Goal: Task Accomplishment & Management: Use online tool/utility

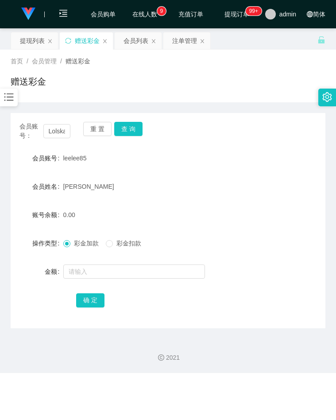
scroll to position [0, 22]
type input "Lolskaterslcna"
click at [143, 128] on div "会员账号： Lolskaterslcna 重 置 查 询" at bounding box center [168, 131] width 315 height 19
drag, startPoint x: 124, startPoint y: 141, endPoint x: 128, endPoint y: 137, distance: 6.3
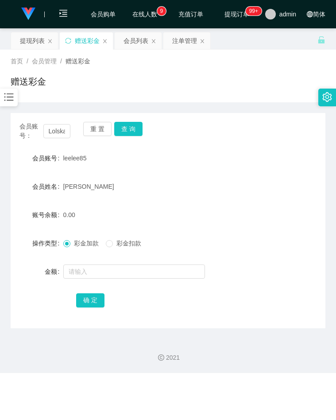
click at [124, 141] on div "会员账号： Lolskaterslcna 重 置 查 询 会员账号 leelee85 会员姓名 [PERSON_NAME] 账号余额 0.00 操作类型 彩金…" at bounding box center [168, 220] width 315 height 215
click at [130, 129] on button "查 询" at bounding box center [128, 129] width 28 height 14
click at [130, 129] on div "重 置 查 询" at bounding box center [108, 131] width 51 height 19
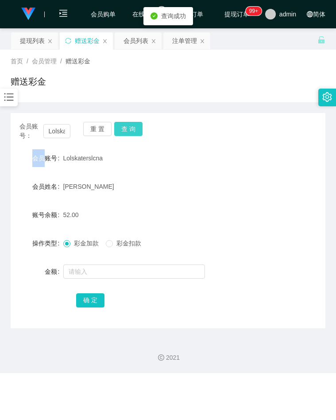
click at [120, 131] on button "查 询" at bounding box center [128, 129] width 28 height 14
click at [63, 160] on span "Lolskaterslcna" at bounding box center [83, 158] width 40 height 7
click at [93, 279] on div at bounding box center [155, 272] width 184 height 18
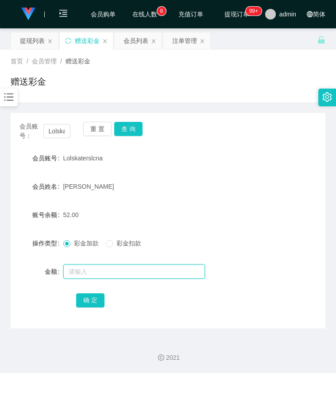
click at [104, 274] on input "text" at bounding box center [134, 271] width 142 height 14
type input "300"
click at [88, 301] on button "确 定" at bounding box center [90, 300] width 28 height 14
drag, startPoint x: 253, startPoint y: 177, endPoint x: 250, endPoint y: 171, distance: 6.9
click at [254, 177] on form "会员账号 Lolskaterslcna 会员姓名 [PERSON_NAME] 账号余额 352.00 操作类型 彩金加款 彩金扣款 金额 确 定" at bounding box center [168, 228] width 315 height 159
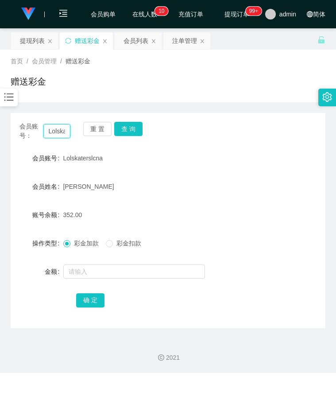
click at [54, 128] on input "Lolskaterslcna" at bounding box center [56, 131] width 27 height 14
click at [137, 132] on button "查 询" at bounding box center [128, 129] width 28 height 14
click at [56, 131] on input "Lolskaterslcna" at bounding box center [56, 131] width 27 height 14
click at [265, 153] on div "会员账号 Lolskaterslcna" at bounding box center [168, 158] width 315 height 18
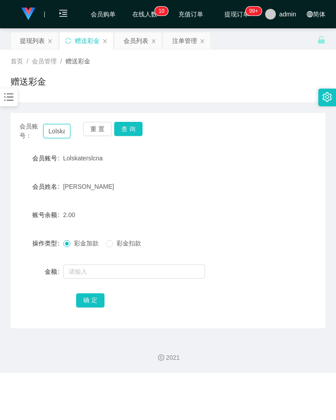
click at [61, 132] on input "Lolskaterslcna" at bounding box center [56, 131] width 27 height 14
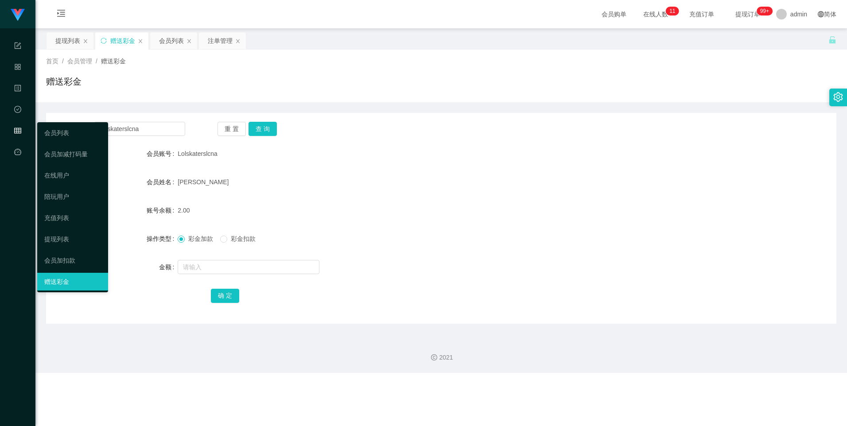
click at [19, 127] on icon "图标: table" at bounding box center [17, 132] width 7 height 18
click at [71, 136] on link "会员列表" at bounding box center [72, 133] width 57 height 18
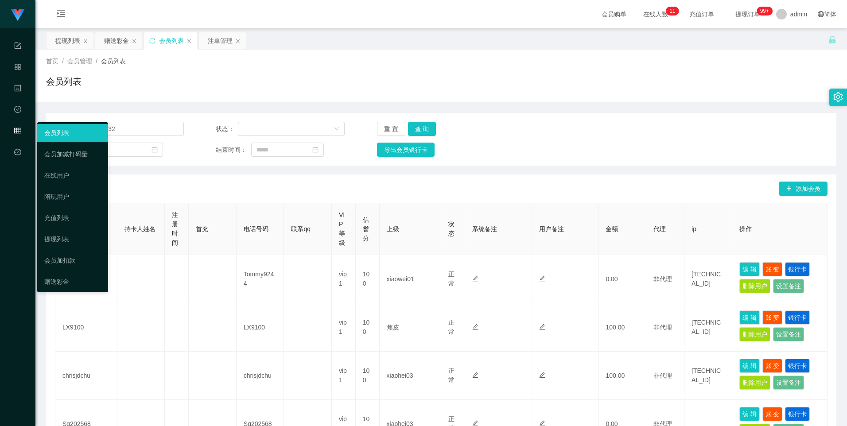
click at [22, 133] on div "会员管理" at bounding box center [17, 131] width 35 height 18
drag, startPoint x: 72, startPoint y: 238, endPoint x: 111, endPoint y: 232, distance: 39.0
click at [72, 238] on link "提现列表" at bounding box center [72, 239] width 57 height 18
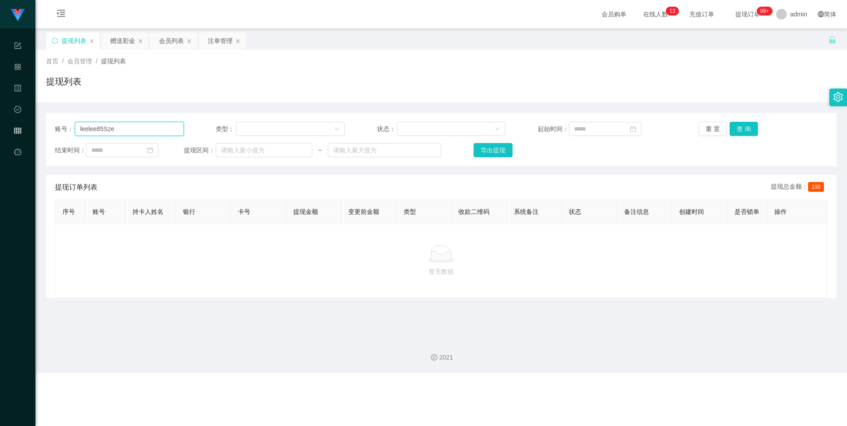
click at [118, 130] on input "leelee85Sze" at bounding box center [129, 129] width 109 height 14
paste input "Lolskaterslcna"
type input "Lolskaterslcna"
drag, startPoint x: 737, startPoint y: 126, endPoint x: 738, endPoint y: 131, distance: 4.5
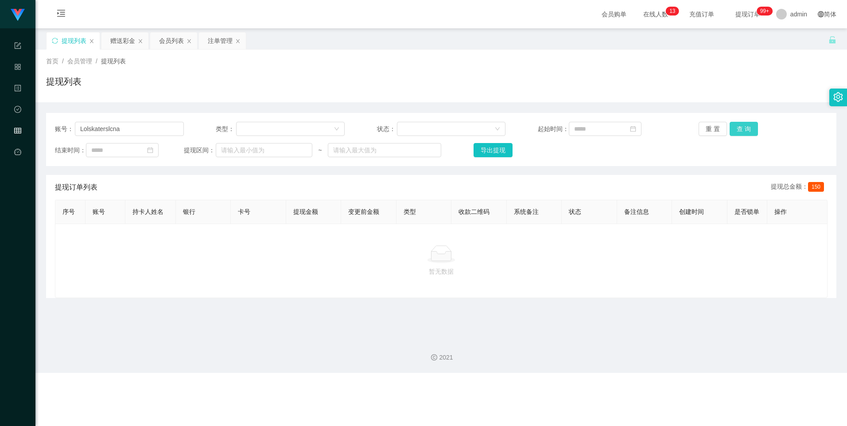
click at [336, 126] on button "查 询" at bounding box center [744, 129] width 28 height 14
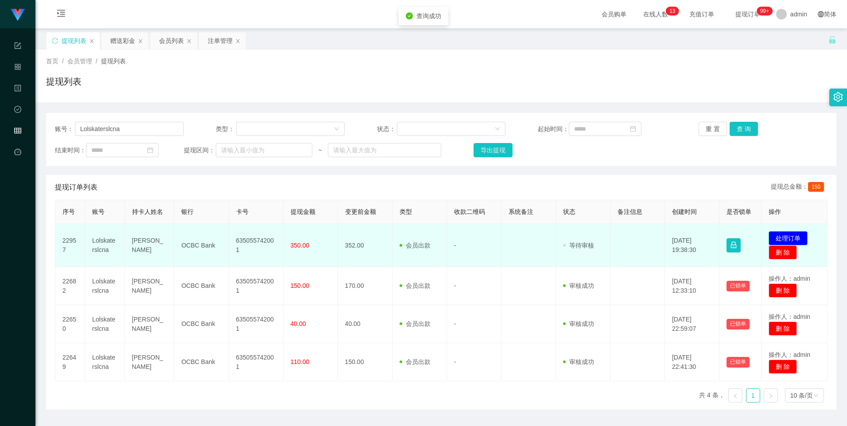
click at [336, 238] on button "处理订单" at bounding box center [788, 238] width 39 height 14
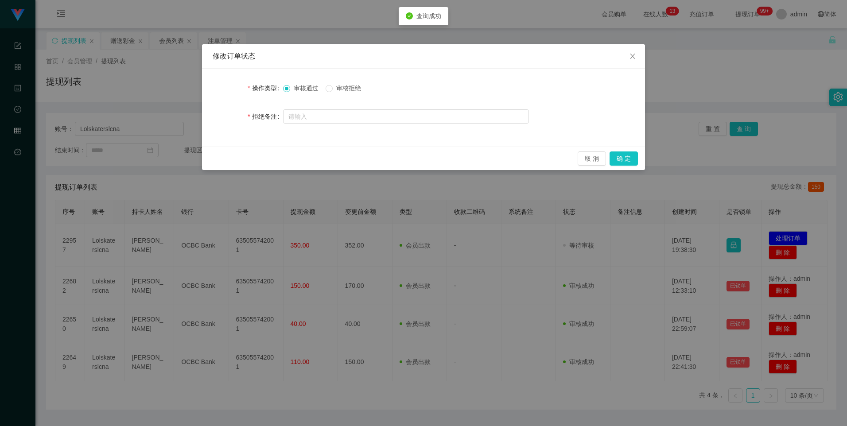
click at [336, 85] on span "审核拒绝" at bounding box center [349, 88] width 32 height 7
click at [336, 115] on input "text" at bounding box center [406, 116] width 246 height 14
type input "，"
type input "尊"
type input "q"
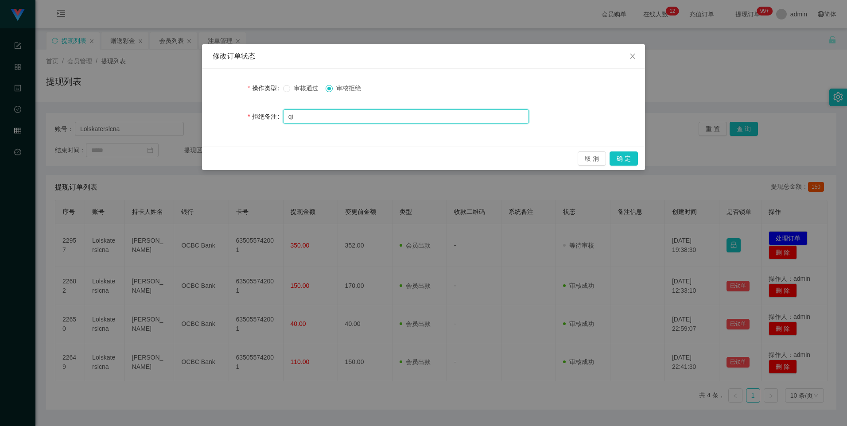
type input "q"
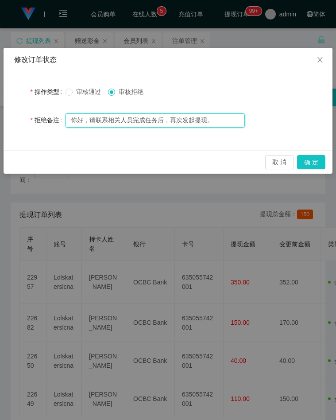
click at [221, 124] on input "你好，请联系相关人员完成任务后，再次发起提现。" at bounding box center [155, 120] width 179 height 14
paste input "您的限时任务未完成，请联系带单老师完成限时任务后申请提现！"
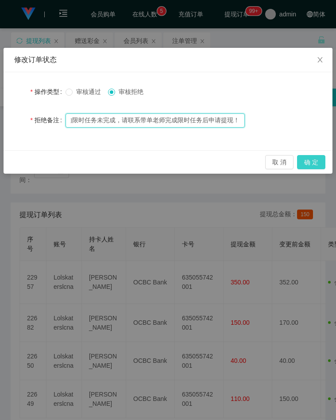
type input "你好，您的限时任务未完成，请联系带单老师完成限时任务后申请提现！"
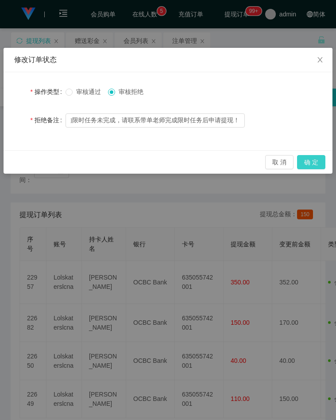
scroll to position [0, 0]
click at [312, 161] on button "确 定" at bounding box center [311, 162] width 28 height 14
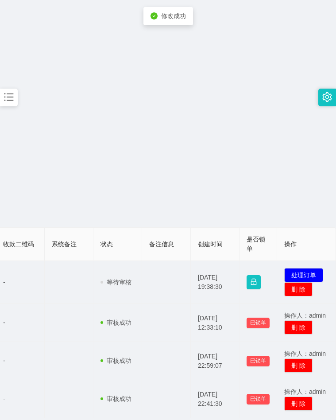
scroll to position [0, 373]
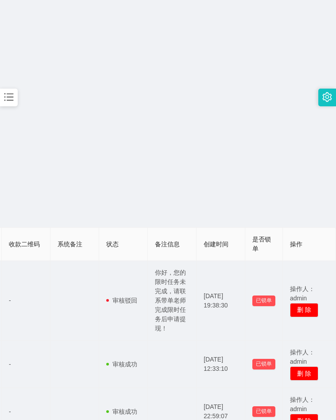
drag, startPoint x: 252, startPoint y: 79, endPoint x: 214, endPoint y: 28, distance: 63.6
click at [252, 79] on section "会员购单 在线人数 0 1 2 3 4 5 6 7 8 9 0 1 2 3 4 5 6 7 8 9 0 1 2 3 4 5 6 7 8 9 充值订单 提现订单…" at bounding box center [168, 276] width 336 height 552
click at [13, 101] on icon "图标: bars" at bounding box center [9, 97] width 12 height 12
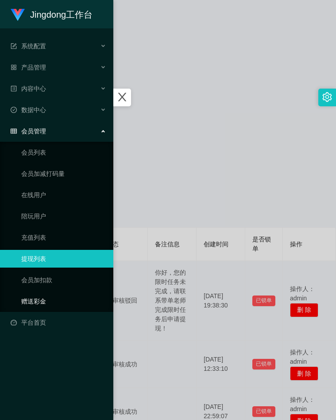
click at [48, 300] on link "赠送彩金" at bounding box center [63, 301] width 85 height 18
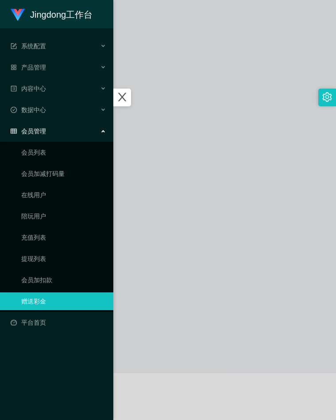
click at [188, 177] on div at bounding box center [168, 210] width 336 height 420
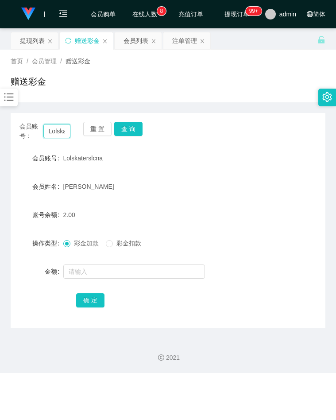
click at [59, 130] on input "Lolskaterslcna" at bounding box center [56, 131] width 27 height 14
paste input "90375227"
click at [124, 131] on button "查 询" at bounding box center [128, 129] width 28 height 14
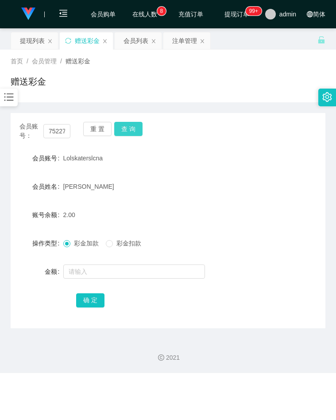
scroll to position [0, 0]
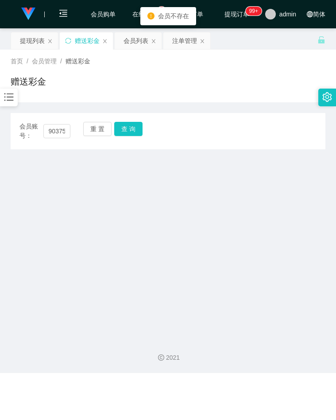
click at [113, 93] on div "赠送彩金" at bounding box center [168, 85] width 315 height 20
click at [63, 132] on input "90375227" at bounding box center [56, 131] width 27 height 14
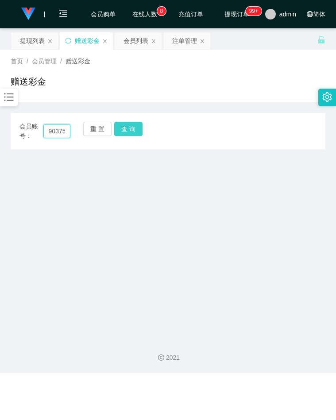
paste input "Jack"
click at [132, 128] on button "查 询" at bounding box center [128, 129] width 28 height 14
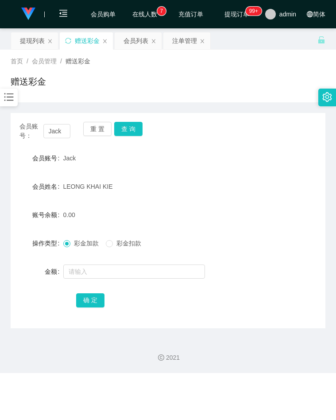
drag, startPoint x: 296, startPoint y: 171, endPoint x: 200, endPoint y: 151, distance: 98.3
click at [297, 172] on form "会员账号 Jack 会员姓名 [PERSON_NAME] KHAI KIE 账号余额 0.00 操作类型 彩金加款 彩金扣款 金额 确 定" at bounding box center [168, 228] width 315 height 159
click at [56, 132] on input "Jack" at bounding box center [56, 131] width 27 height 14
paste input "Lolskaterslcna"
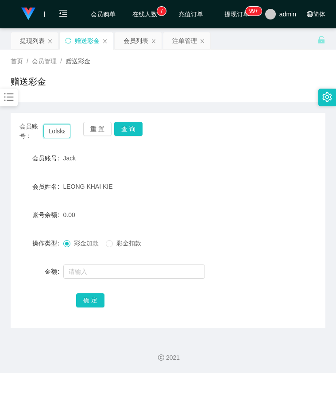
scroll to position [0, 22]
type input "Lolskaterslcna"
click at [135, 131] on button "查 询" at bounding box center [128, 129] width 28 height 14
drag, startPoint x: 295, startPoint y: 154, endPoint x: 217, endPoint y: 157, distance: 77.6
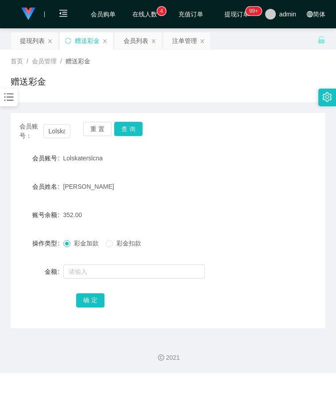
click at [292, 155] on div "会员账号 Lolskaterslcna" at bounding box center [168, 158] width 315 height 18
click at [137, 131] on button "查 询" at bounding box center [128, 129] width 28 height 14
click at [238, 170] on form "会员账号 Lolskaterslcna 会员姓名 [PERSON_NAME] 账号余额 427.00 操作类型 彩金加款 彩金扣款 金额 确 定" at bounding box center [168, 228] width 315 height 159
click at [62, 132] on input "Lolskaterslcna" at bounding box center [56, 131] width 27 height 14
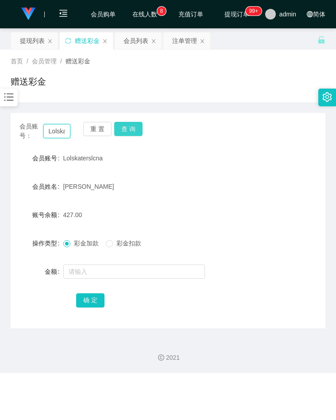
scroll to position [0, 22]
click at [129, 131] on button "查 询" at bounding box center [128, 129] width 28 height 14
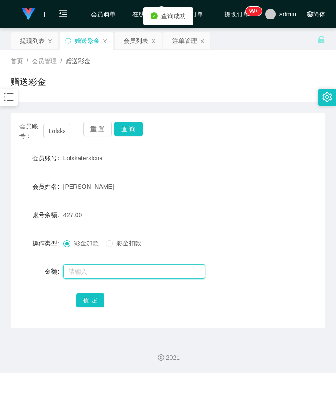
click at [85, 268] on input "text" at bounding box center [134, 271] width 142 height 14
type input "96"
click at [96, 300] on button "确 定" at bounding box center [90, 300] width 28 height 14
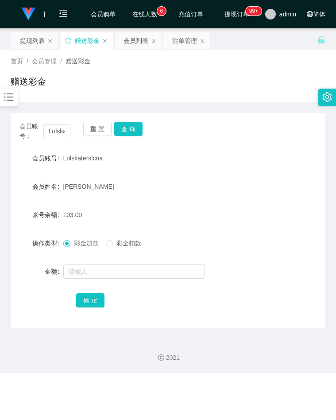
click at [271, 167] on div "会员账号 Lolskaterslcna" at bounding box center [168, 158] width 315 height 18
click at [129, 133] on button "查 询" at bounding box center [128, 129] width 28 height 14
click at [131, 129] on button "查 询" at bounding box center [128, 129] width 28 height 14
click at [12, 100] on icon "图标: bars" at bounding box center [9, 97] width 12 height 12
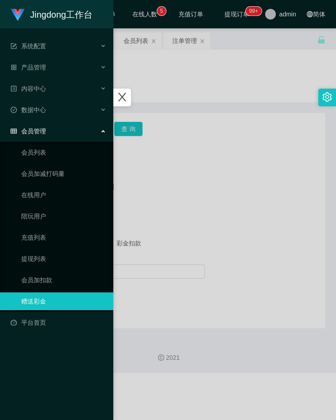
click at [200, 117] on div at bounding box center [168, 210] width 336 height 420
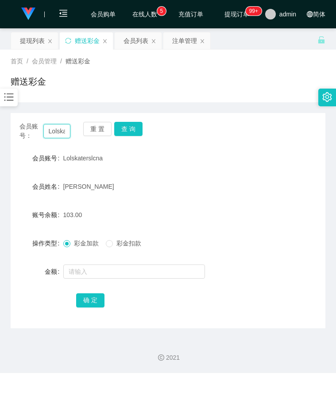
click at [58, 128] on input "Lolskaterslcna" at bounding box center [56, 131] width 27 height 14
click at [236, 245] on div "彩金加款 彩金扣款" at bounding box center [155, 243] width 184 height 18
click at [131, 127] on button "查 询" at bounding box center [128, 129] width 28 height 14
click at [50, 128] on input "Lolskaterslcna" at bounding box center [56, 131] width 27 height 14
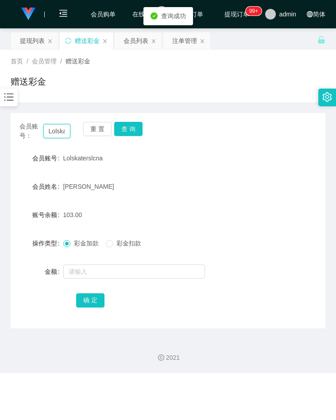
click at [50, 128] on input "Lolskaterslcna" at bounding box center [56, 131] width 27 height 14
drag, startPoint x: 13, startPoint y: 101, endPoint x: 16, endPoint y: 106, distance: 6.0
click at [12, 101] on icon "图标: bars" at bounding box center [8, 97] width 9 height 8
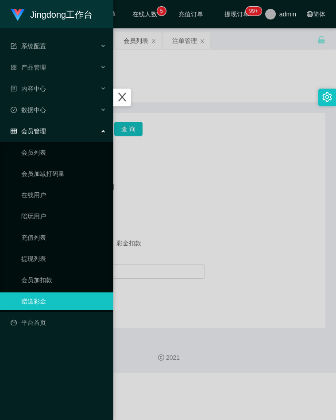
drag, startPoint x: 234, startPoint y: 256, endPoint x: 194, endPoint y: 240, distance: 43.1
click at [234, 256] on div at bounding box center [168, 210] width 336 height 420
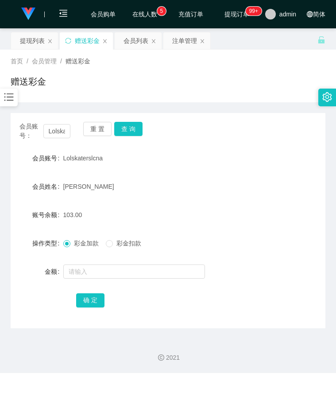
click at [4, 102] on icon "图标: bars" at bounding box center [9, 97] width 12 height 12
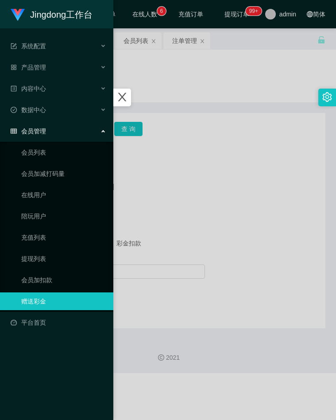
click at [231, 196] on div at bounding box center [168, 210] width 336 height 420
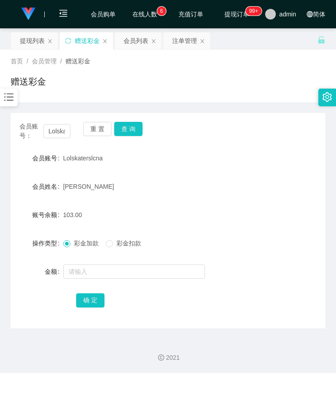
click at [12, 102] on icon "图标: bars" at bounding box center [9, 97] width 12 height 12
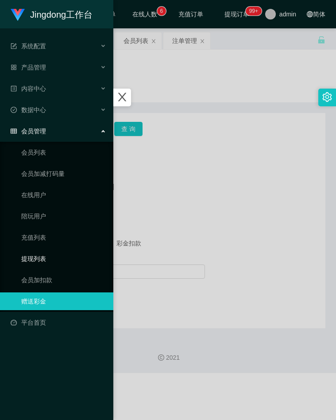
click at [46, 253] on link "提现列表" at bounding box center [63, 259] width 85 height 18
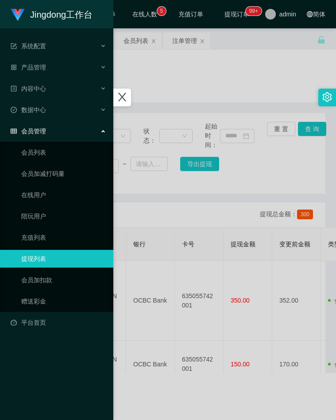
click at [209, 194] on div at bounding box center [168, 210] width 336 height 420
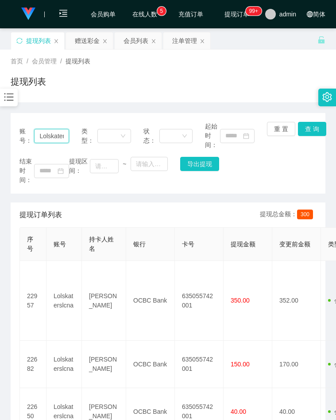
click at [50, 136] on input "Lolskaterslcna" at bounding box center [51, 136] width 35 height 14
click at [308, 129] on button "查 询" at bounding box center [312, 129] width 28 height 14
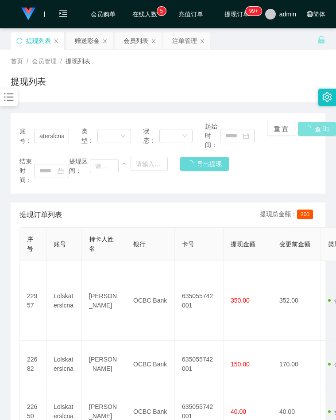
scroll to position [0, 0]
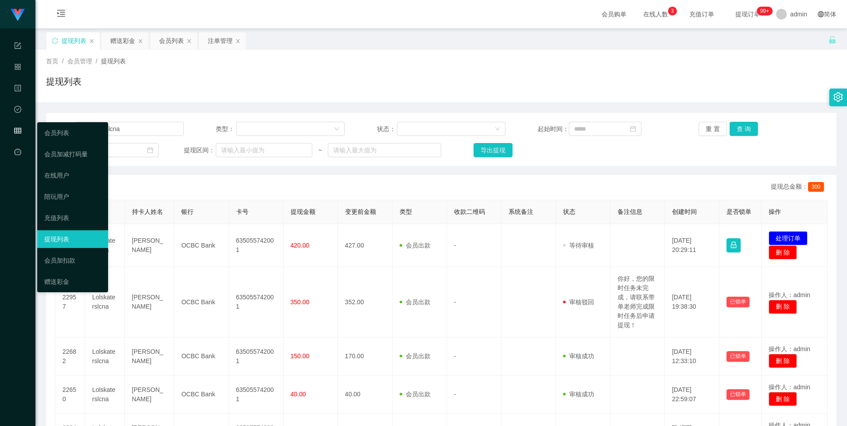
click at [15, 136] on icon "图标: table" at bounding box center [17, 132] width 7 height 18
click at [69, 284] on link "赠送彩金" at bounding box center [72, 282] width 57 height 18
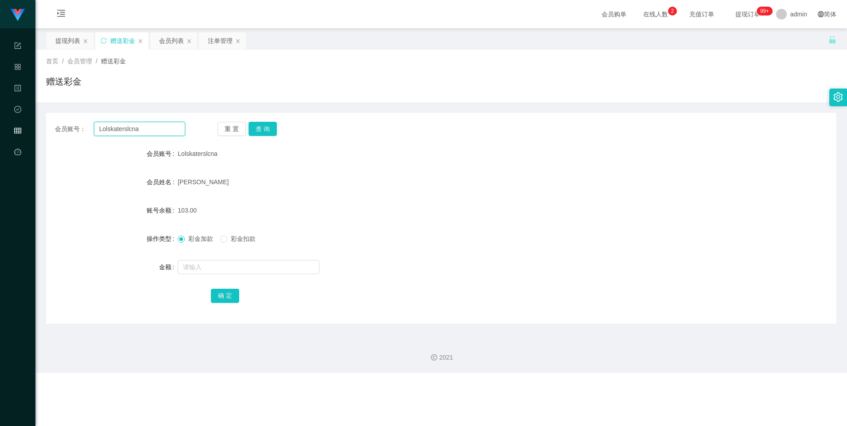
click at [147, 125] on input "Lolskaterslcna" at bounding box center [139, 129] width 91 height 14
paste input "leelee85"
type input "leelee85"
click at [263, 127] on button "查 询" at bounding box center [263, 129] width 28 height 14
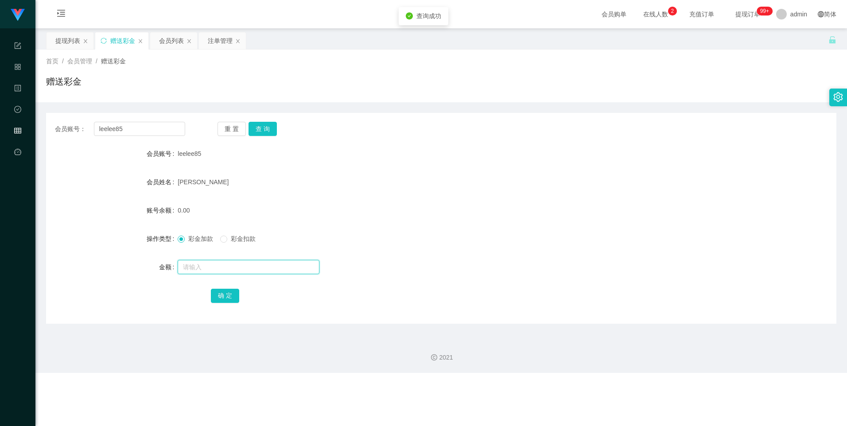
click at [210, 262] on input "text" at bounding box center [249, 267] width 142 height 14
type input "300"
drag, startPoint x: 221, startPoint y: 298, endPoint x: 229, endPoint y: 274, distance: 25.1
click at [221, 297] on button "确 定" at bounding box center [225, 296] width 28 height 14
click at [128, 129] on input "leelee85" at bounding box center [139, 129] width 91 height 14
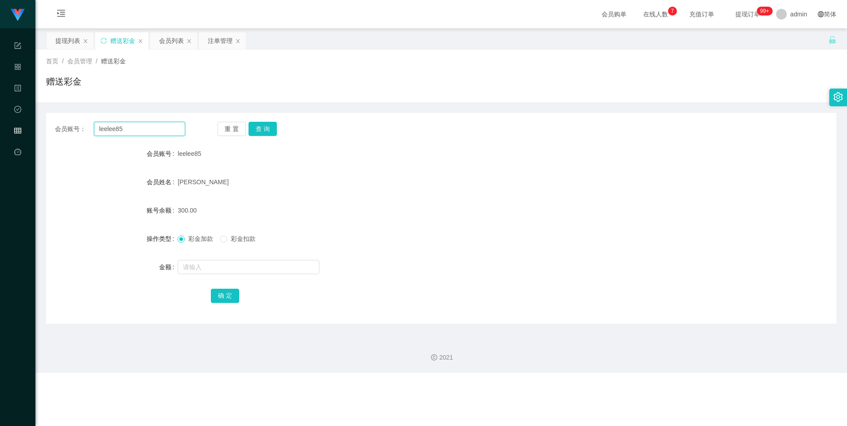
click at [128, 129] on input "leelee85" at bounding box center [139, 129] width 91 height 14
click at [260, 128] on button "查 询" at bounding box center [263, 129] width 28 height 14
click at [221, 265] on input "text" at bounding box center [249, 267] width 142 height 14
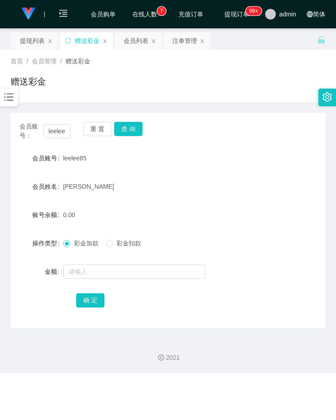
click at [243, 198] on form "会员账号 leelee85 会员姓名 [PERSON_NAME] 账号余额 0.00 操作类型 彩金加款 彩金扣款 金额 确 定" at bounding box center [168, 228] width 315 height 159
click at [60, 129] on input "leelee85" at bounding box center [56, 131] width 27 height 14
click at [124, 132] on button "查 询" at bounding box center [128, 129] width 28 height 14
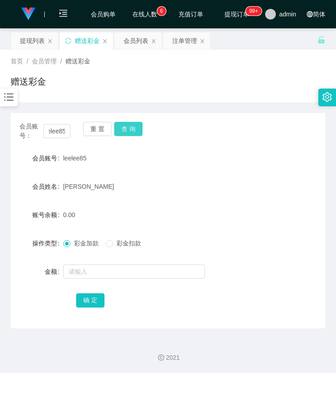
scroll to position [0, 0]
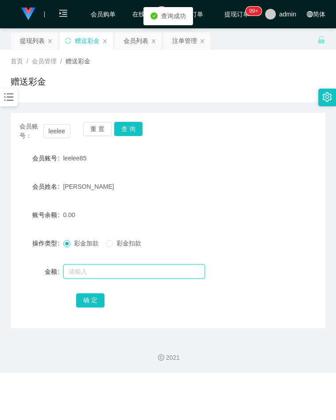
click at [97, 273] on input "text" at bounding box center [134, 271] width 142 height 14
type input "112"
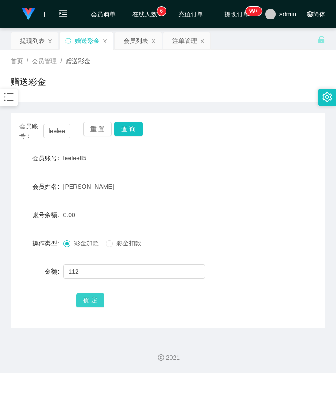
click at [97, 298] on button "确 定" at bounding box center [90, 300] width 28 height 14
click at [284, 183] on div "会员姓名 [PERSON_NAME]" at bounding box center [168, 187] width 315 height 18
click at [259, 226] on form "会员账号 leelee85 会员姓名 [PERSON_NAME] 账号余额 112.00 操作类型 彩金加款 彩金扣款 金额 确 定" at bounding box center [168, 228] width 315 height 159
click at [135, 133] on button "查 询" at bounding box center [128, 129] width 28 height 14
drag, startPoint x: 282, startPoint y: 159, endPoint x: 260, endPoint y: 152, distance: 23.5
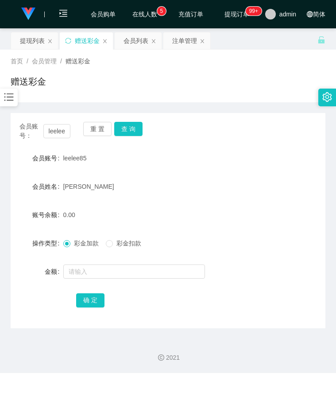
click at [282, 159] on div "会员账号 leelee85" at bounding box center [168, 158] width 315 height 18
